Goal: Obtain resource: Download file/media

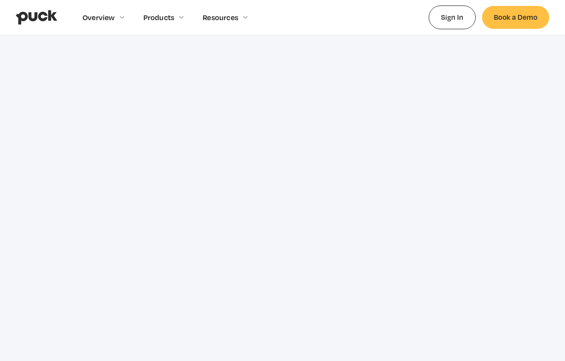
scroll to position [2821, 0]
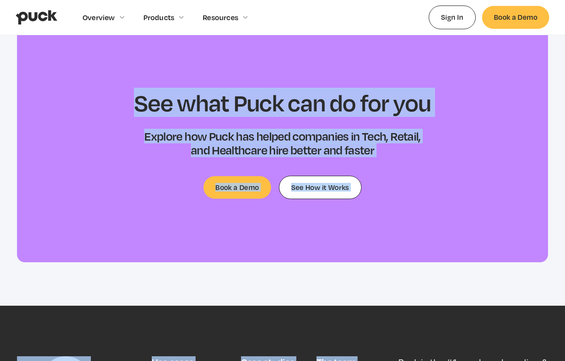
drag, startPoint x: 204, startPoint y: 115, endPoint x: 373, endPoint y: 333, distance: 275.7
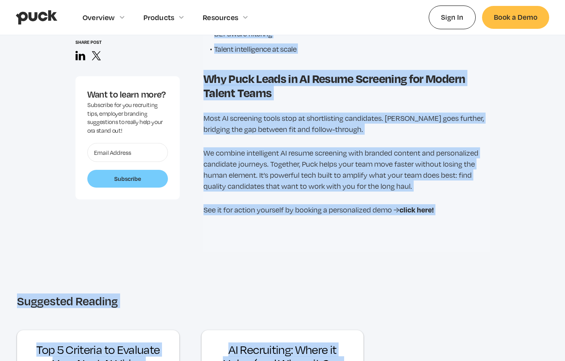
scroll to position [2239, 0]
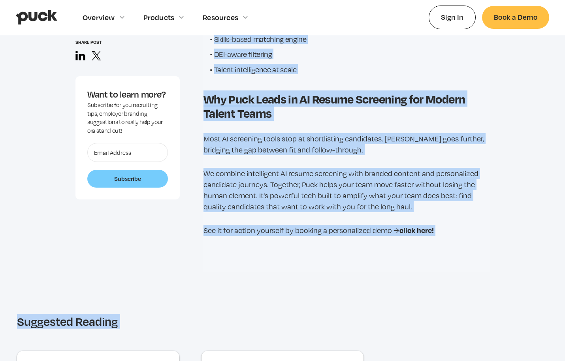
click at [368, 196] on p "We combine intelligent AI resume screening with branded content and personalize…" at bounding box center [346, 190] width 286 height 44
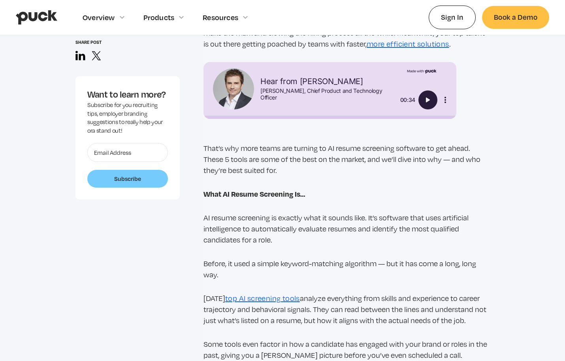
scroll to position [715, 0]
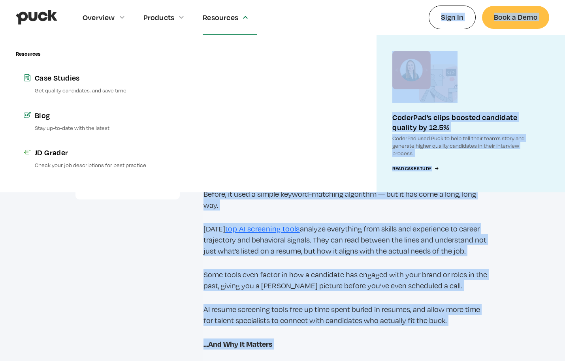
drag, startPoint x: 439, startPoint y: 217, endPoint x: 228, endPoint y: 156, distance: 218.8
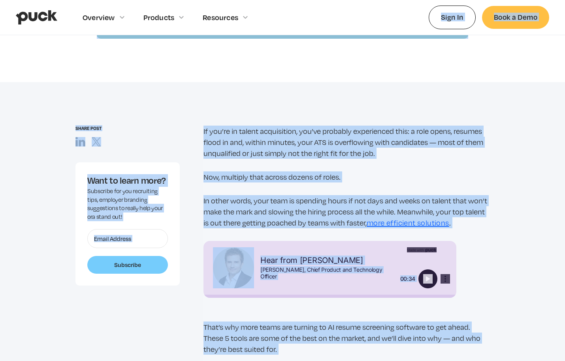
scroll to position [467, 0]
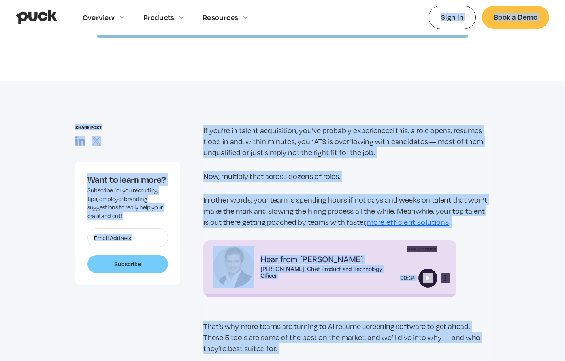
copy body "LoremIps’d sitam consect adipiscin elitsed do 73.5% EiusmOdt inci Utla et dolo …"
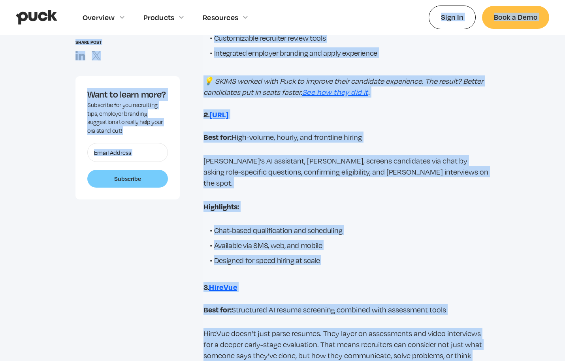
click at [330, 188] on div "If you’re in talent acquisition, you’ve probably experienced this: a role opens…" at bounding box center [346, 11] width 286 height 1919
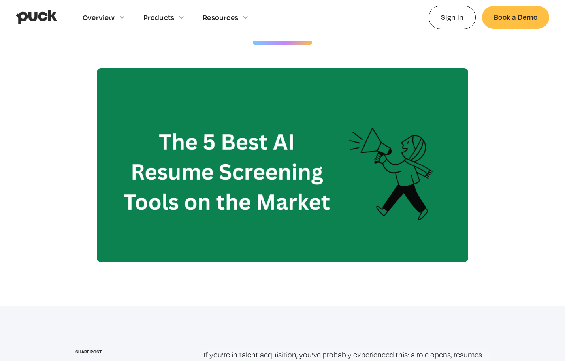
scroll to position [426, 0]
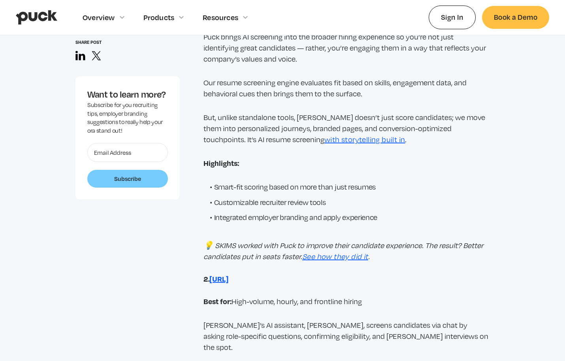
scroll to position [1377, 0]
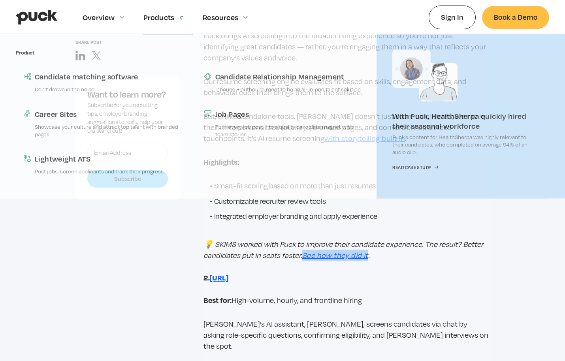
click at [288, 260] on div "If you’re in talent acquisition, you’ve probably experienced this: a role opens…" at bounding box center [346, 174] width 286 height 1919
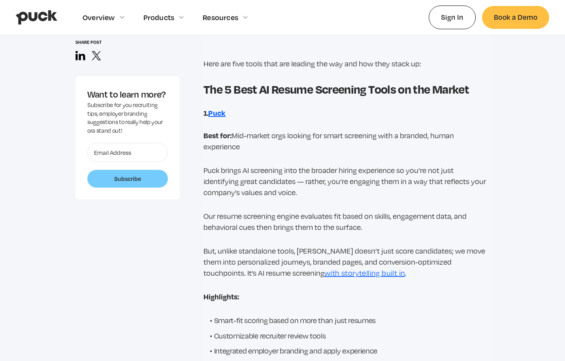
scroll to position [1235, 0]
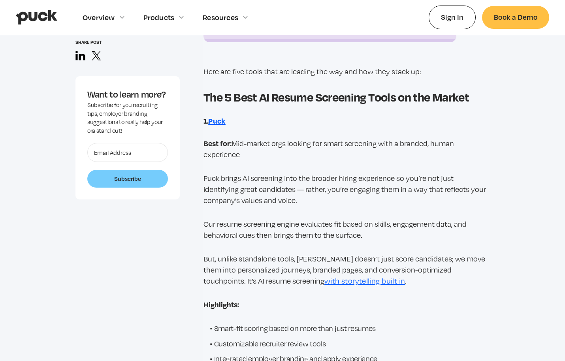
click at [324, 282] on link "with storytelling built in" at bounding box center [364, 281] width 81 height 9
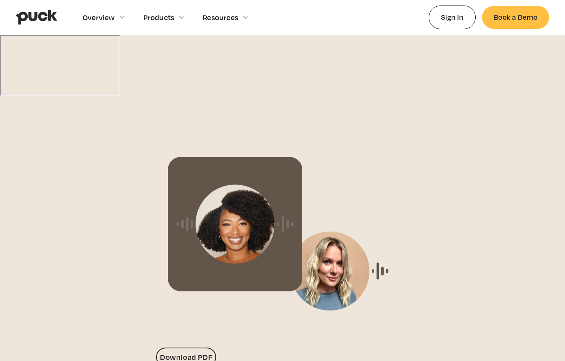
click at [197, 348] on link "Download PDF" at bounding box center [186, 357] width 60 height 19
